Goal: Task Accomplishment & Management: Manage account settings

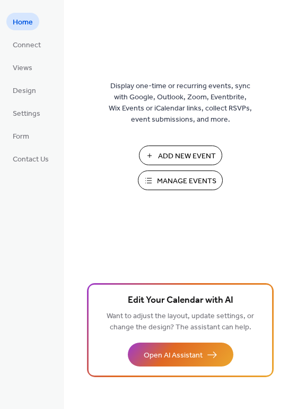
click at [169, 184] on span "Manage Events" at bounding box center [186, 181] width 59 height 11
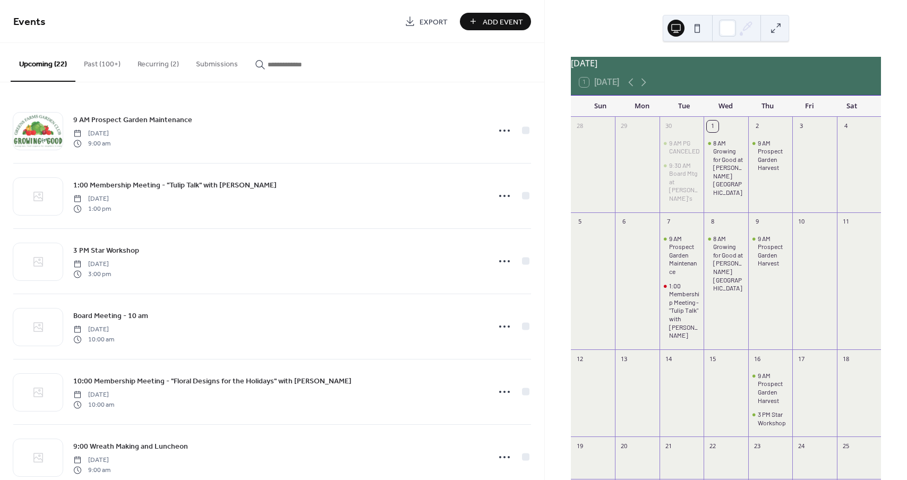
click at [774, 27] on button at bounding box center [775, 28] width 17 height 17
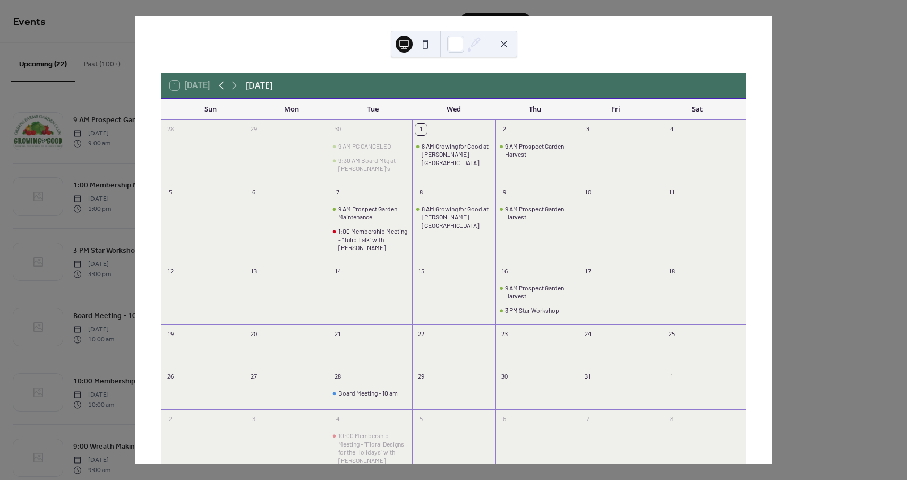
click at [223, 83] on icon at bounding box center [221, 86] width 5 height 8
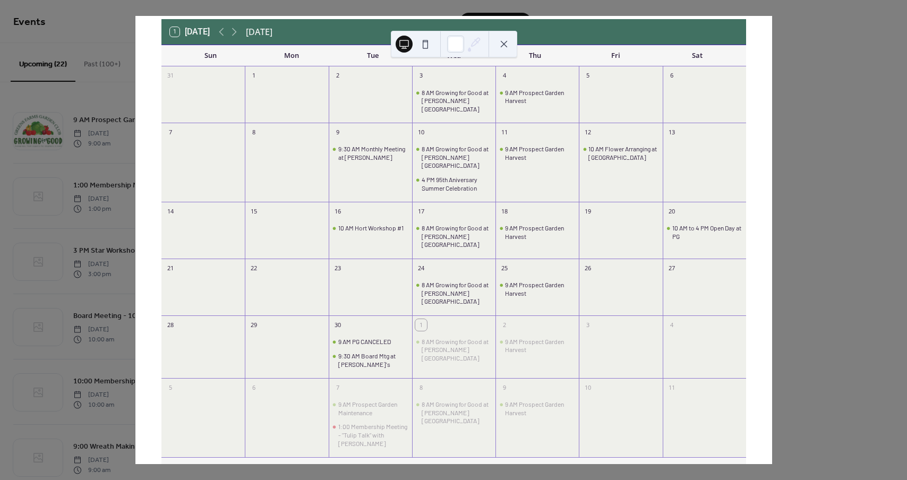
scroll to position [59, 0]
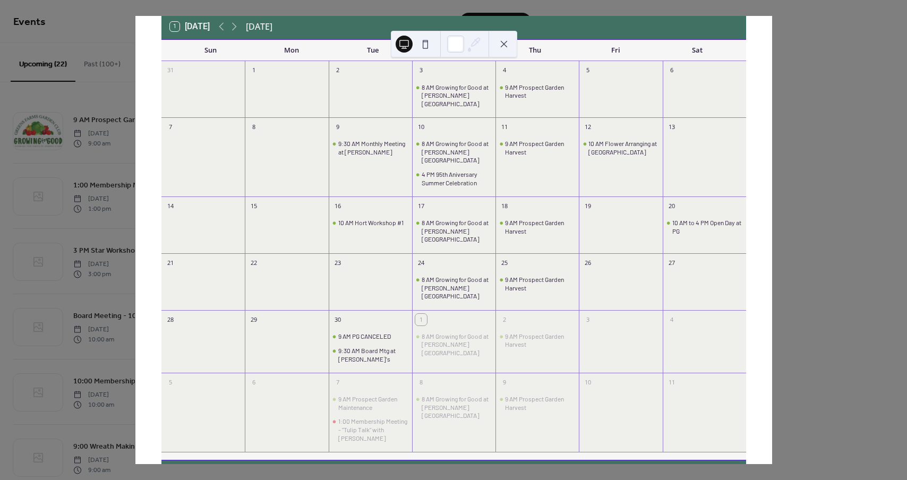
click at [502, 43] on button at bounding box center [503, 44] width 17 height 17
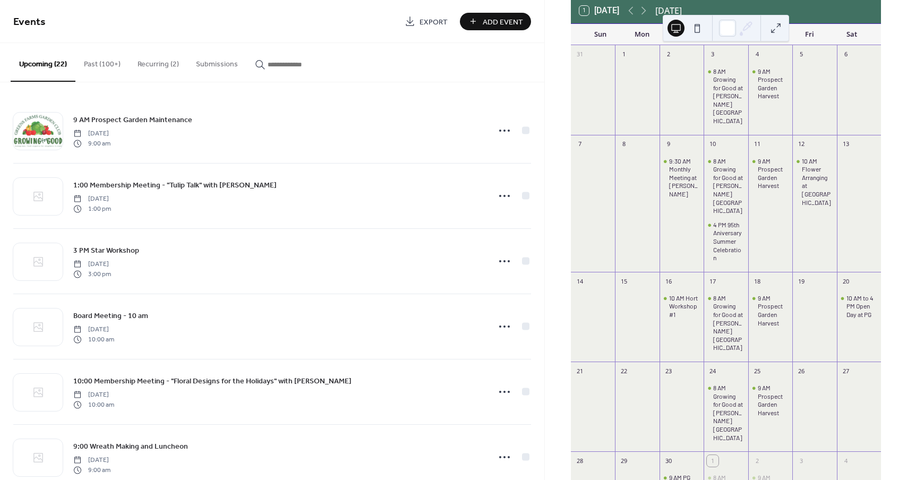
scroll to position [78, 0]
